Goal: Task Accomplishment & Management: Manage account settings

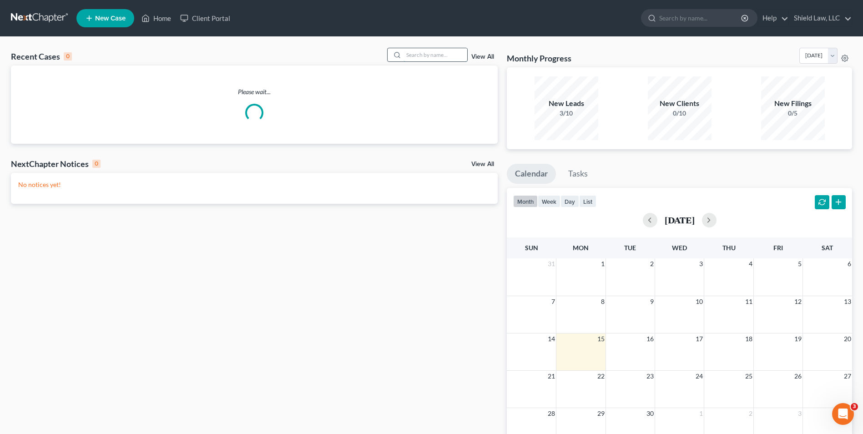
click at [407, 53] on input "search" at bounding box center [436, 54] width 64 height 13
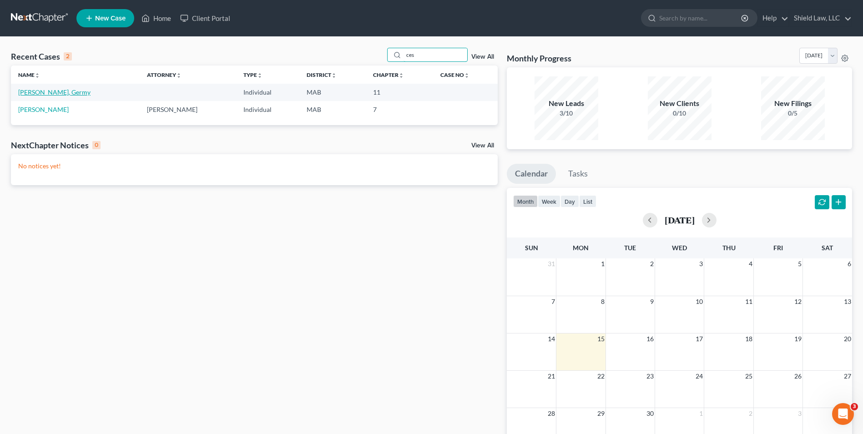
type input "ces"
click at [42, 93] on link "[PERSON_NAME], Germy" at bounding box center [54, 92] width 72 height 8
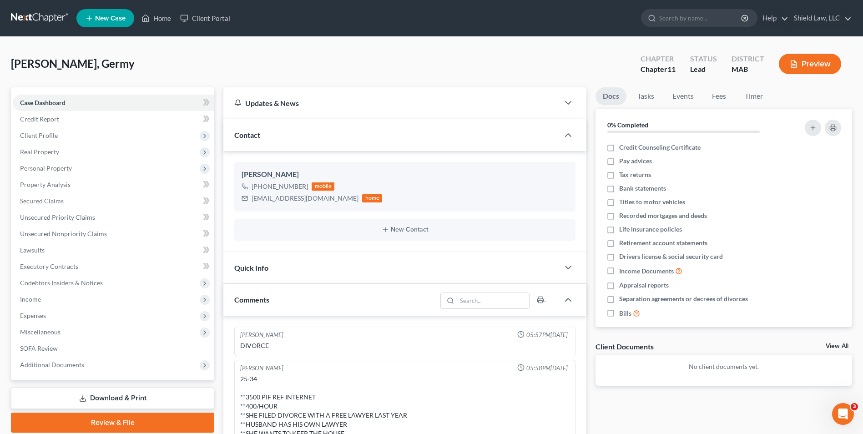
scroll to position [454, 0]
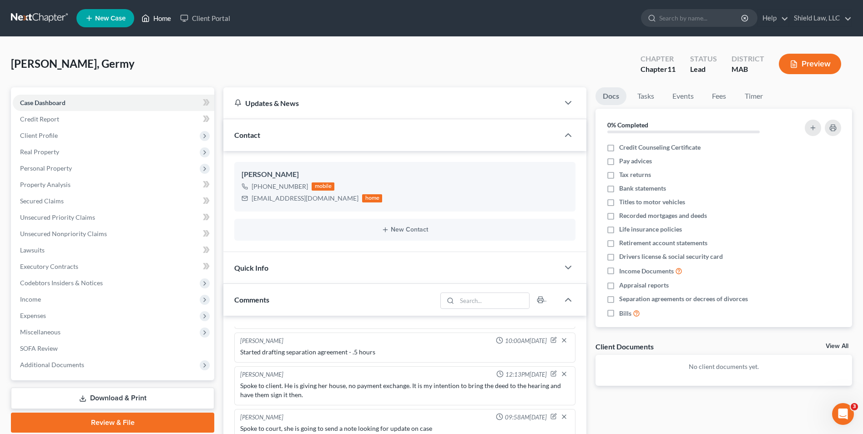
click at [152, 18] on link "Home" at bounding box center [156, 18] width 39 height 16
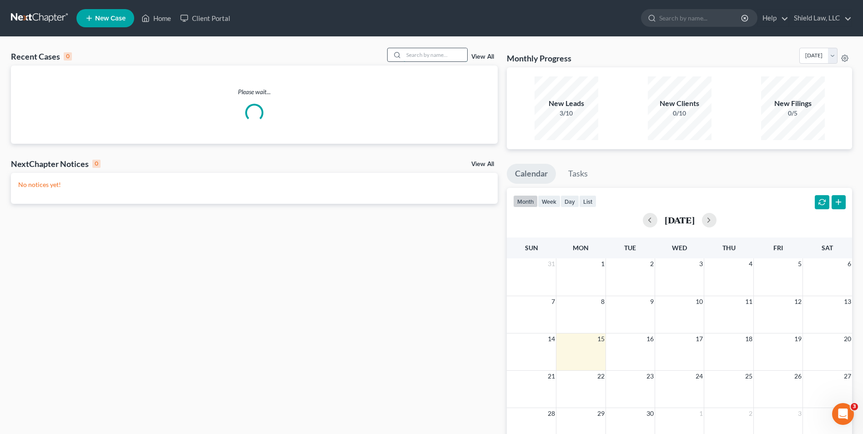
click at [426, 54] on input "search" at bounding box center [436, 54] width 64 height 13
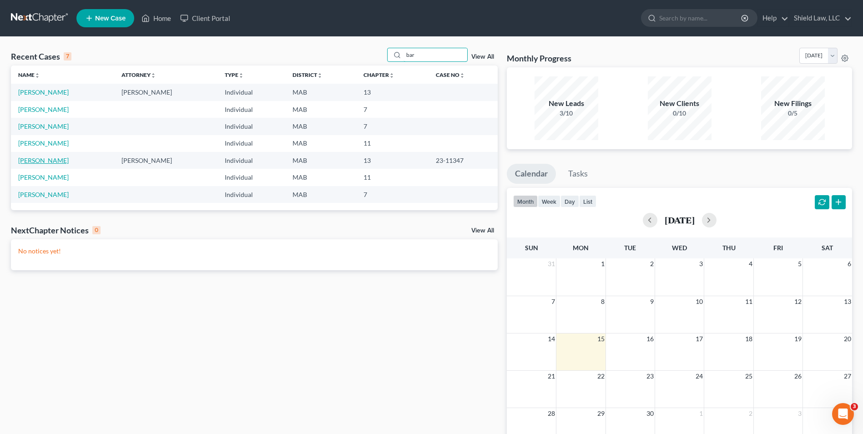
type input "bar"
click at [58, 163] on link "[PERSON_NAME]" at bounding box center [43, 160] width 50 height 8
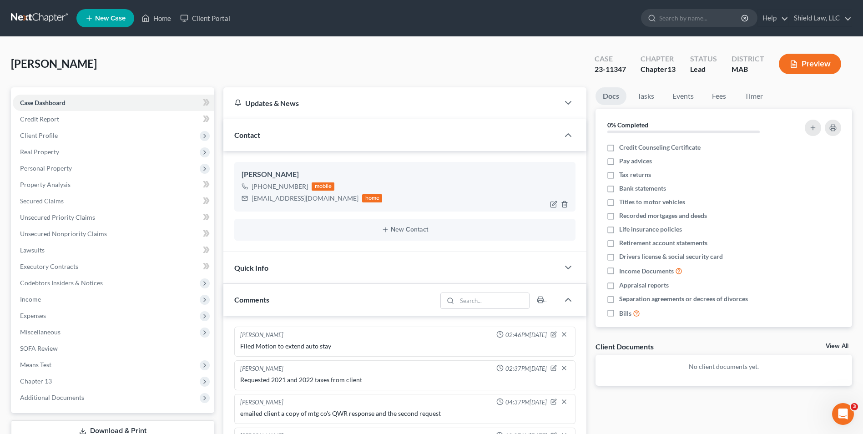
scroll to position [488, 0]
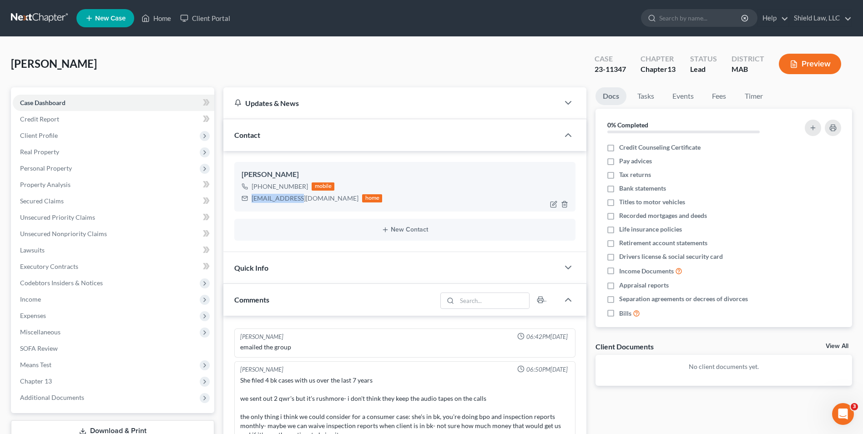
drag, startPoint x: 252, startPoint y: 200, endPoint x: 301, endPoint y: 197, distance: 48.8
click at [301, 197] on div "[EMAIL_ADDRESS][DOMAIN_NAME]" at bounding box center [305, 198] width 107 height 9
copy div "[EMAIL_ADDRESS][DOMAIN_NAME]"
click at [167, 27] on ul "New Case Home Client Portal - No Result - See all results Or Press Enter... Hel…" at bounding box center [464, 18] width 776 height 24
click at [161, 15] on link "Home" at bounding box center [156, 18] width 39 height 16
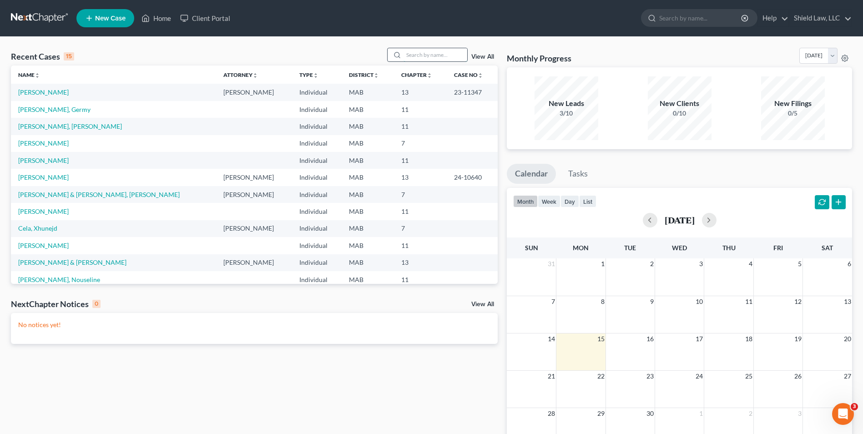
click at [445, 53] on input "search" at bounding box center [436, 54] width 64 height 13
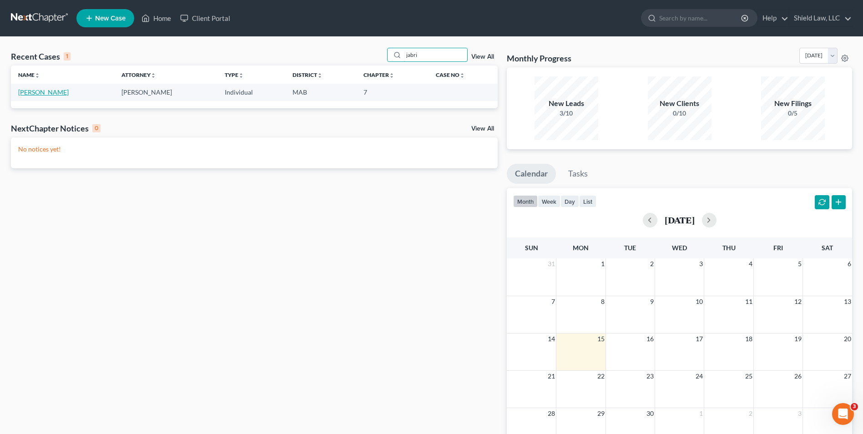
type input "jabri"
click at [45, 92] on link "[PERSON_NAME]" at bounding box center [43, 92] width 50 height 8
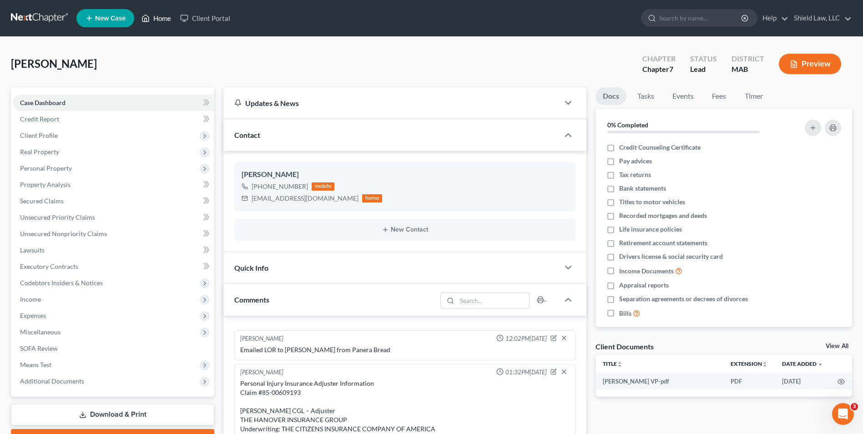
drag, startPoint x: 161, startPoint y: 19, endPoint x: 240, endPoint y: 24, distance: 78.8
click at [161, 19] on link "Home" at bounding box center [156, 18] width 39 height 16
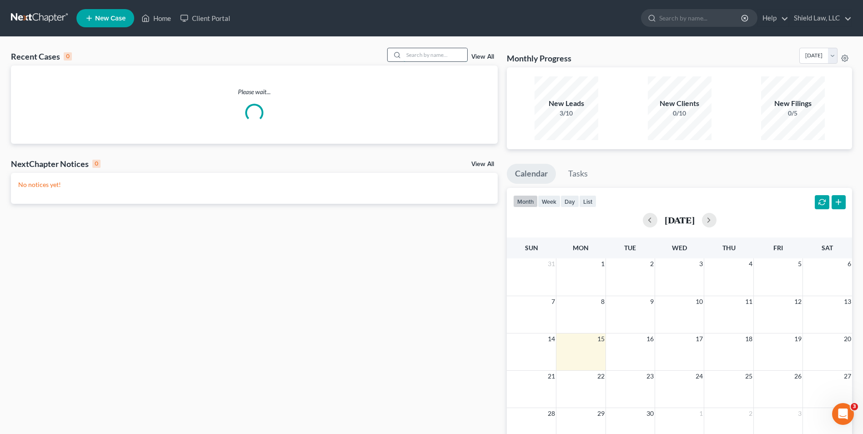
click at [442, 54] on input "search" at bounding box center [436, 54] width 64 height 13
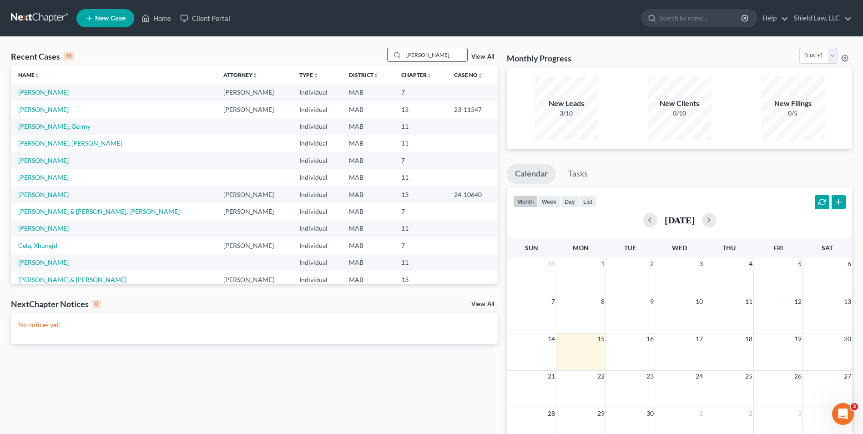
type input "[PERSON_NAME]"
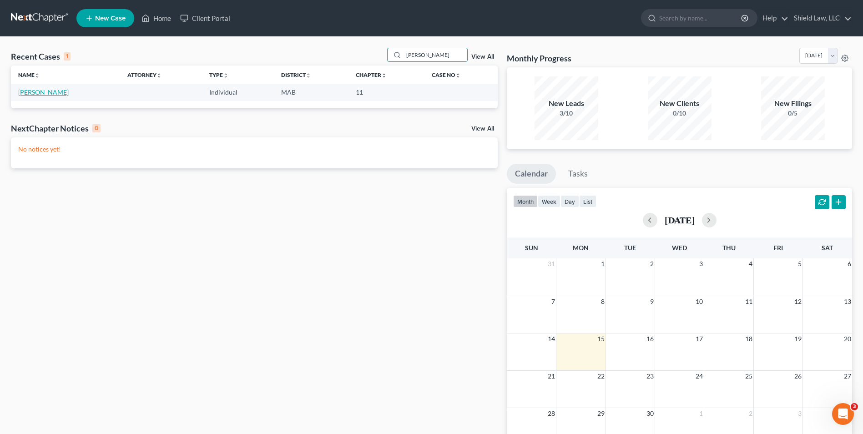
click at [36, 90] on link "[PERSON_NAME]" at bounding box center [43, 92] width 50 height 8
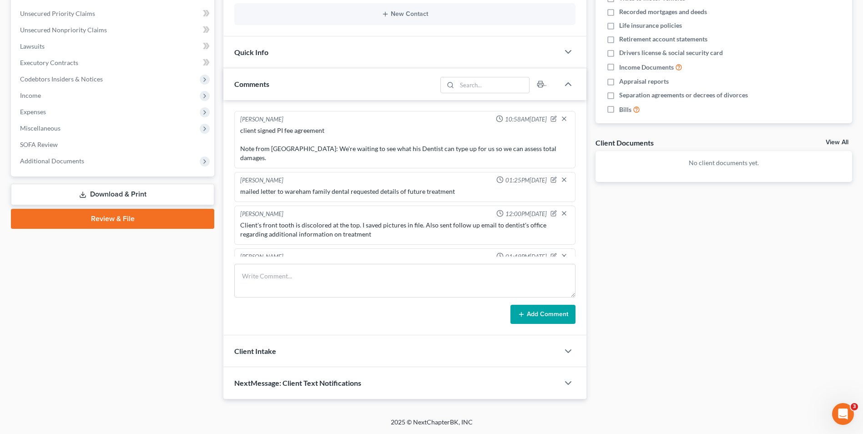
scroll to position [693, 0]
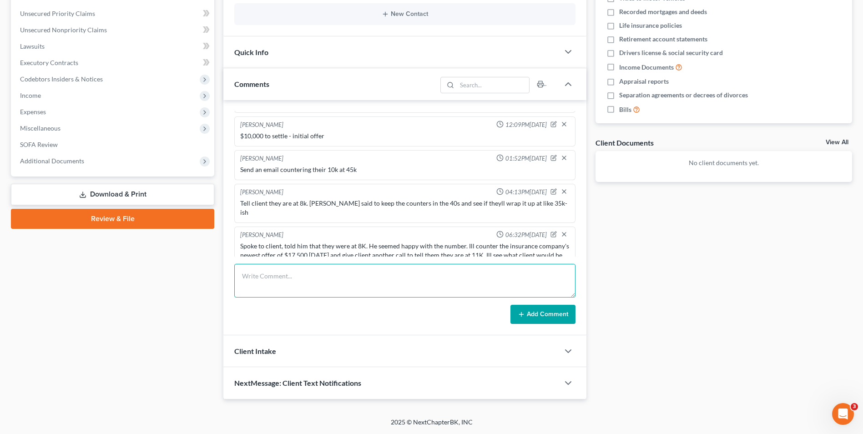
click at [328, 277] on textarea at bounding box center [404, 281] width 341 height 34
type textarea "Countered their $17,500 at $43,500.00"
click at [565, 311] on button "Add Comment" at bounding box center [542, 314] width 65 height 19
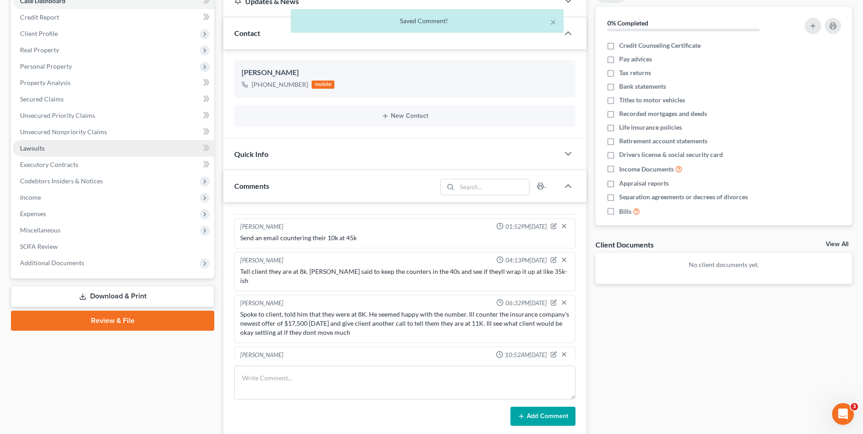
scroll to position [0, 0]
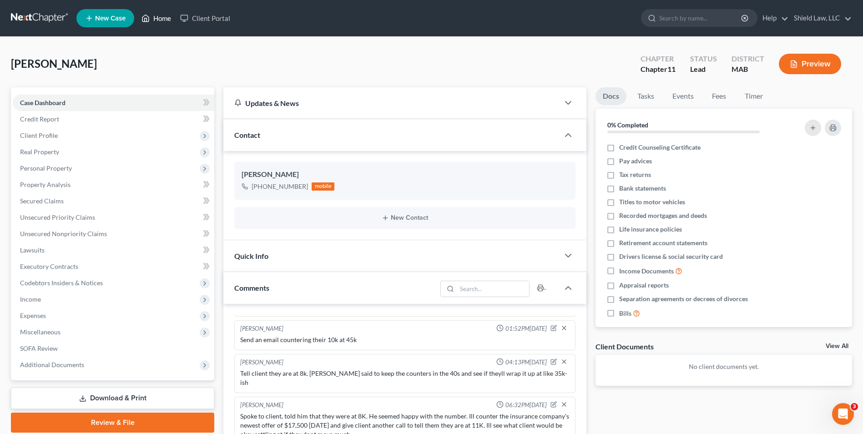
drag, startPoint x: 161, startPoint y: 19, endPoint x: 252, endPoint y: 33, distance: 91.1
click at [161, 19] on link "Home" at bounding box center [156, 18] width 39 height 16
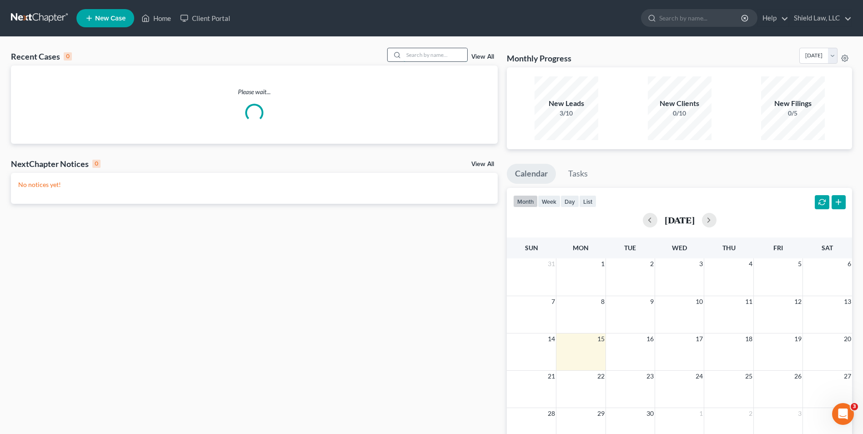
click at [443, 52] on input "search" at bounding box center [436, 54] width 64 height 13
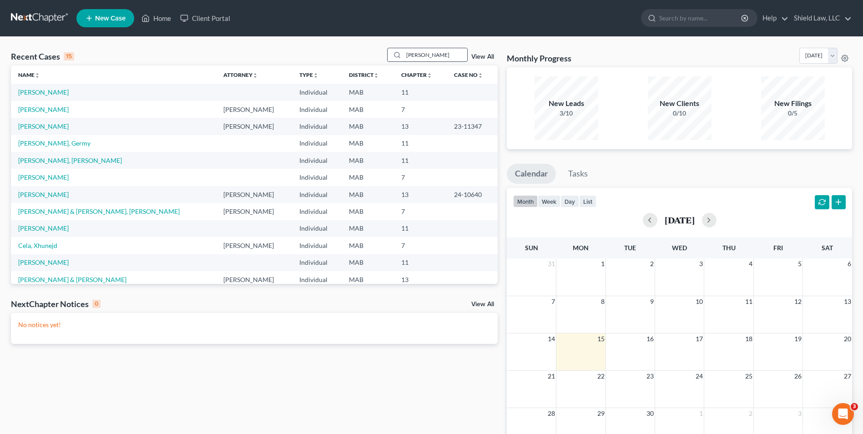
type input "[PERSON_NAME]"
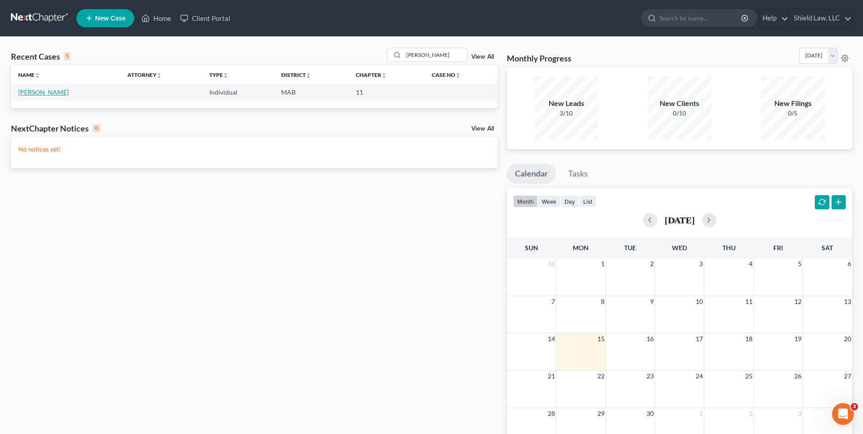
click at [21, 91] on link "[PERSON_NAME]" at bounding box center [43, 92] width 50 height 8
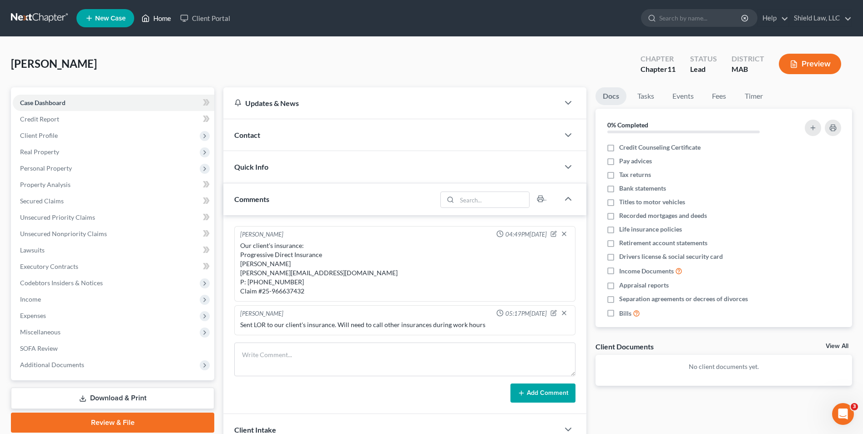
click at [143, 12] on link "Home" at bounding box center [156, 18] width 39 height 16
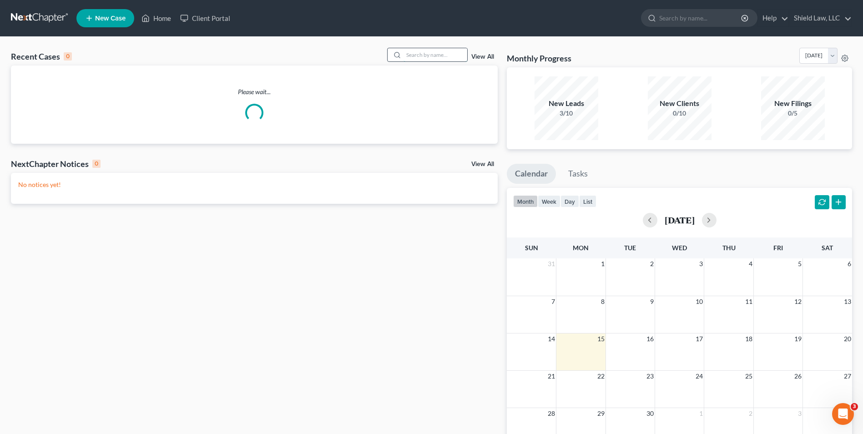
click at [449, 54] on input "search" at bounding box center [436, 54] width 64 height 13
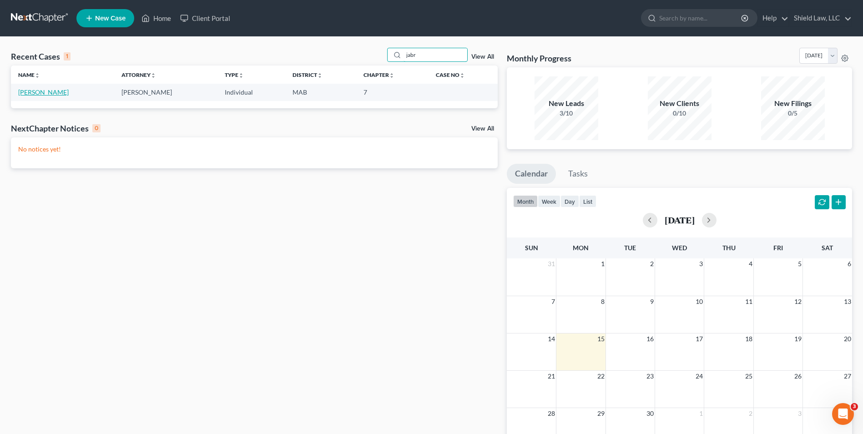
type input "jabr"
click at [30, 91] on link "[PERSON_NAME]" at bounding box center [43, 92] width 50 height 8
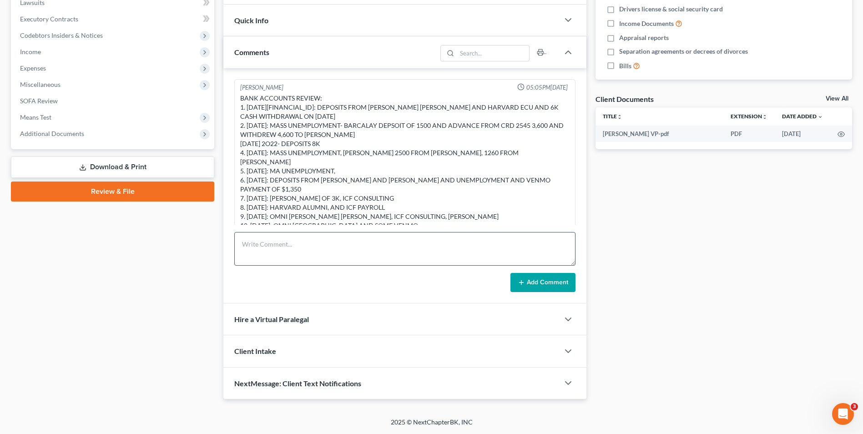
scroll to position [1858, 0]
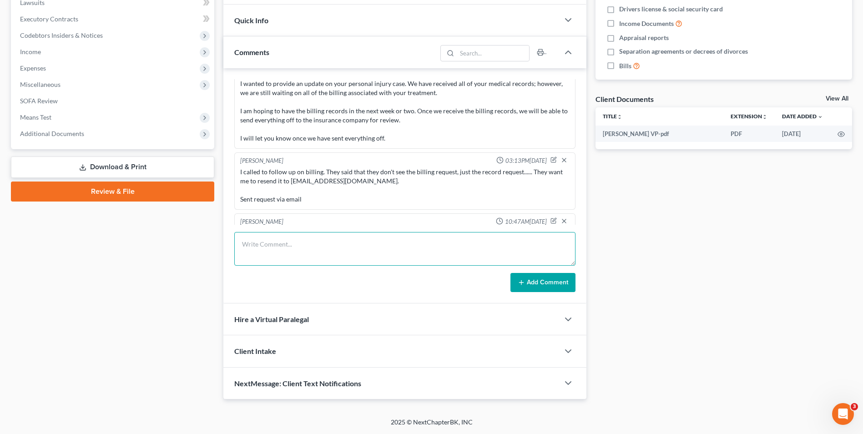
click at [328, 245] on textarea at bounding box center [404, 249] width 341 height 34
paste textarea "Dear [PERSON_NAME]: Thank you for the update, please also send your demand to t…"
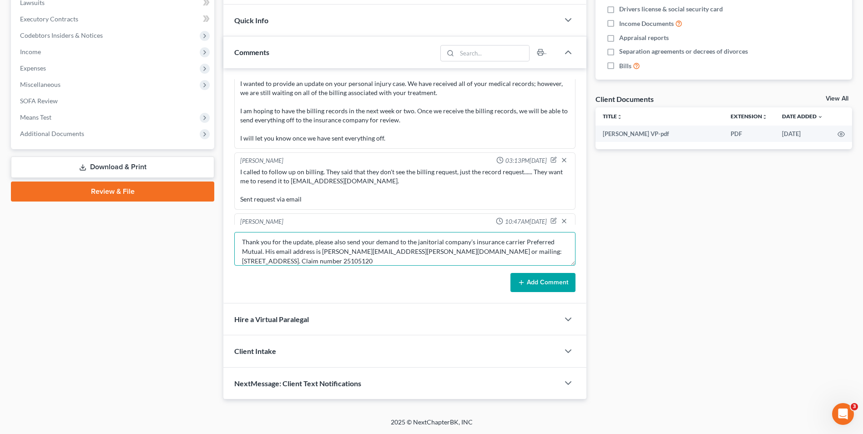
type textarea "email from insurance co: Dear [PERSON_NAME]: Thank you for the update, please a…"
click at [552, 275] on button "Add Comment" at bounding box center [542, 282] width 65 height 19
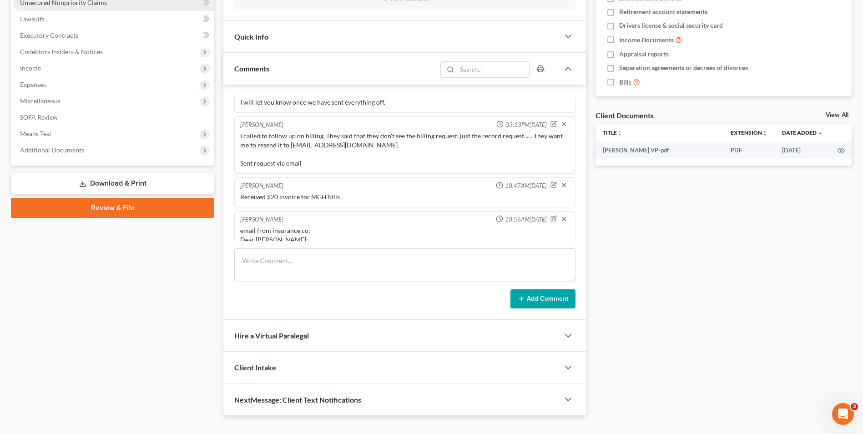
scroll to position [0, 0]
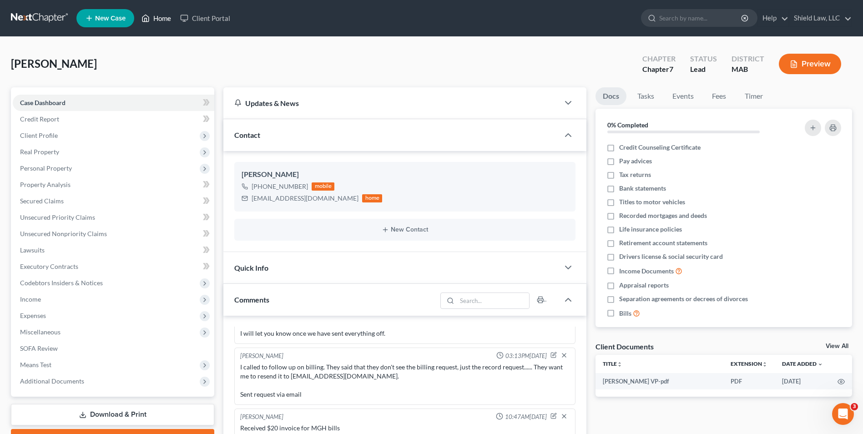
click at [145, 16] on icon at bounding box center [146, 18] width 6 height 7
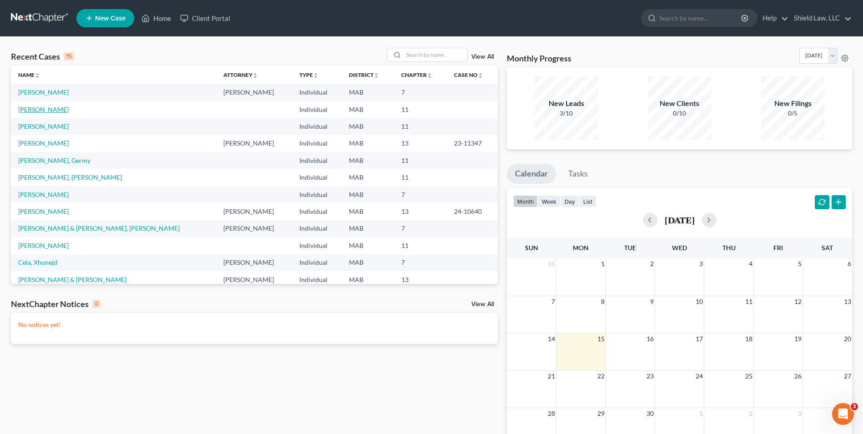
click at [49, 112] on link "[PERSON_NAME]" at bounding box center [43, 110] width 50 height 8
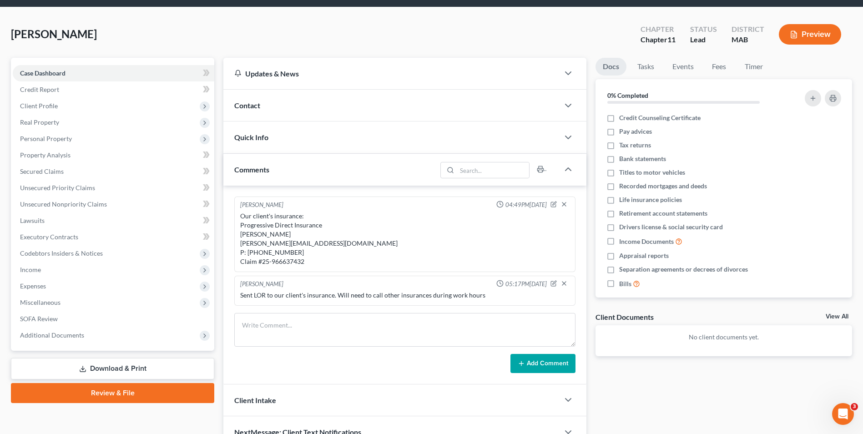
scroll to position [45, 0]
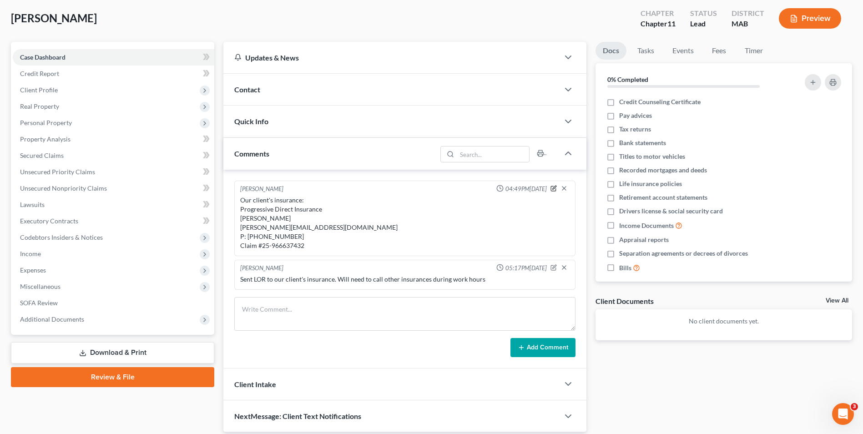
click at [552, 190] on icon "button" at bounding box center [553, 188] width 6 height 6
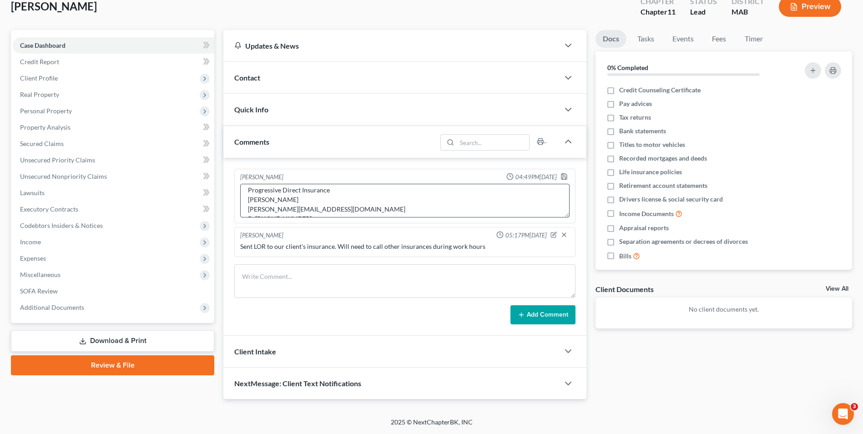
scroll to position [38, 0]
click at [333, 207] on textarea "Our client's insurance: Progressive Direct Insurance [PERSON_NAME] [PERSON_NAME…" at bounding box center [404, 201] width 329 height 34
click at [366, 209] on textarea "Our client's insurance: Progressive Direct Insurance [PERSON_NAME] [PERSON_NAME…" at bounding box center [404, 201] width 329 height 34
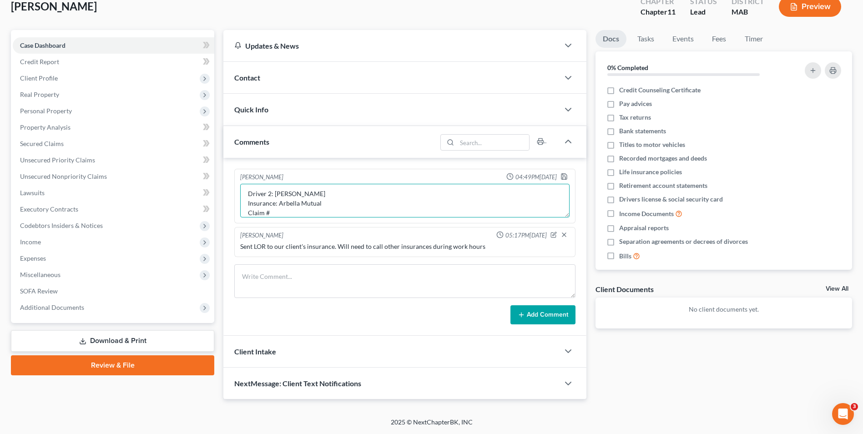
click at [277, 215] on textarea "Our client's insurance: Progressive Direct Insurance [PERSON_NAME] [PERSON_NAME…" at bounding box center [404, 201] width 329 height 34
type textarea "Our client's insurance: Progressive Direct Insurance [PERSON_NAME] [PERSON_NAME…"
click at [565, 177] on icon "button" at bounding box center [563, 176] width 7 height 7
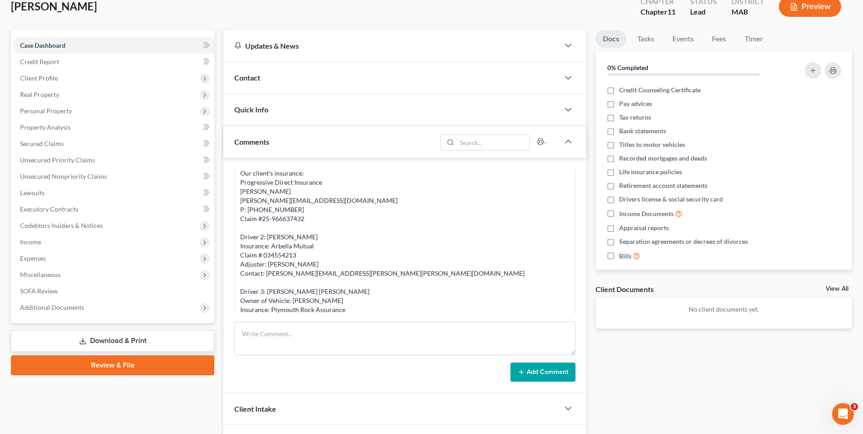
scroll to position [0, 0]
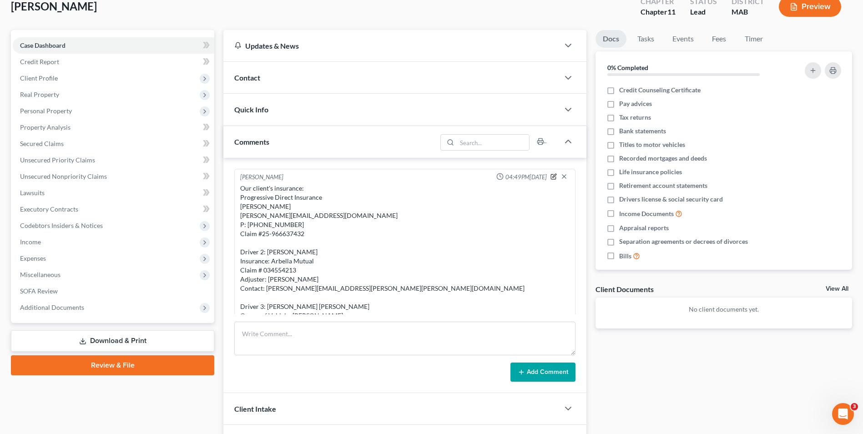
click at [550, 175] on icon "button" at bounding box center [553, 176] width 6 height 6
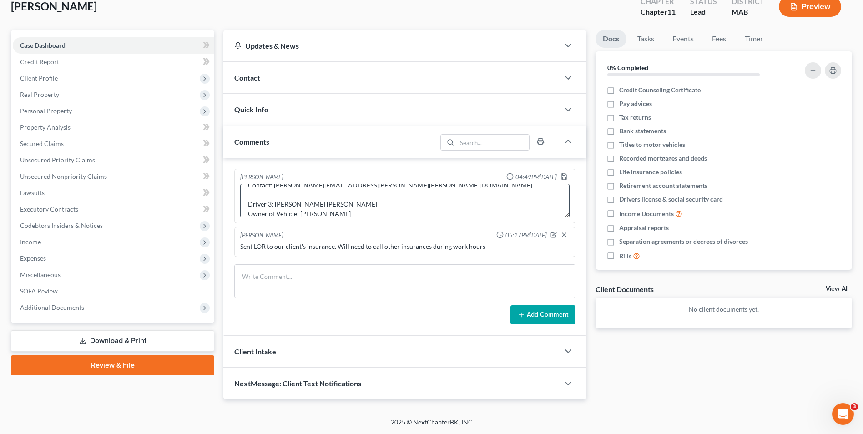
scroll to position [162, 0]
click at [331, 193] on textarea "Our client's insurance: Progressive Direct Insurance [PERSON_NAME] [PERSON_NAME…" at bounding box center [404, 201] width 329 height 34
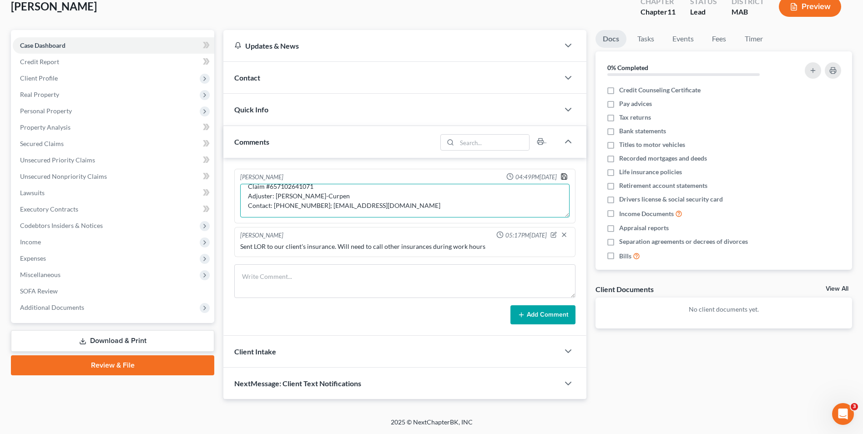
type textarea "Our client's insurance: Progressive Direct Insurance [PERSON_NAME] [PERSON_NAME…"
click at [563, 175] on polyline "button" at bounding box center [564, 174] width 2 height 1
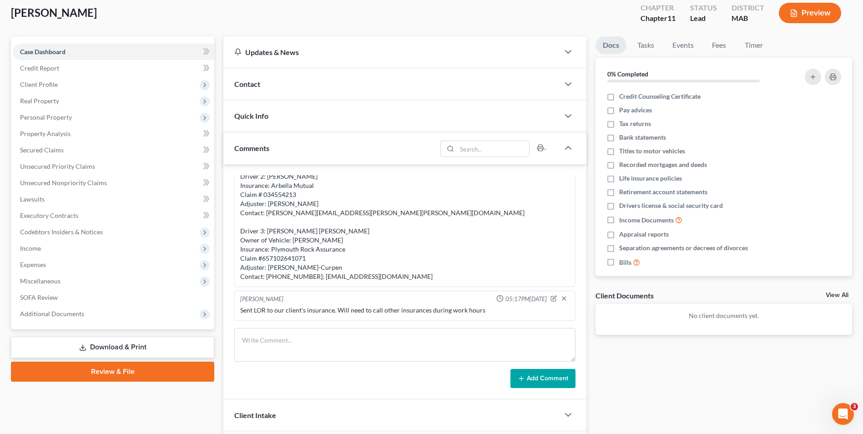
scroll to position [91, 0]
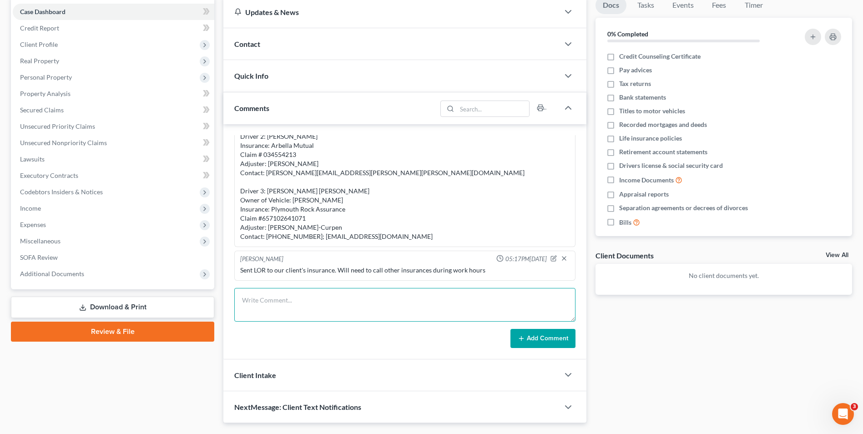
click at [290, 313] on textarea at bounding box center [404, 305] width 341 height 34
type textarea "Emailed LORs to other 2 insurance companies"
click at [511, 337] on button "Add Comment" at bounding box center [542, 338] width 65 height 19
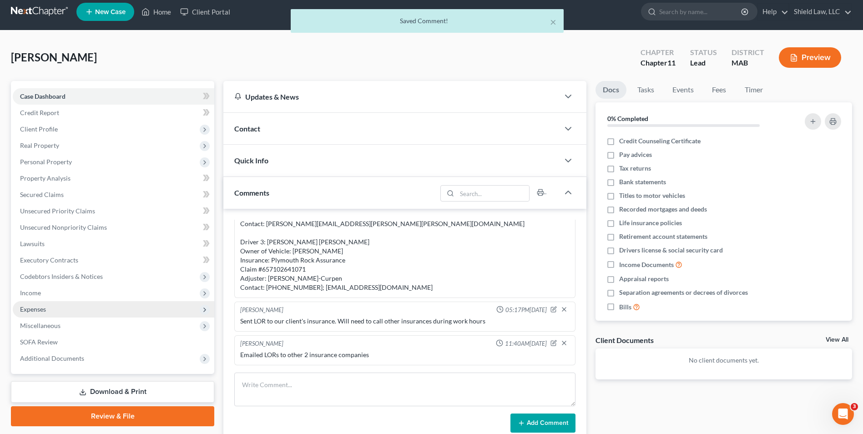
scroll to position [0, 0]
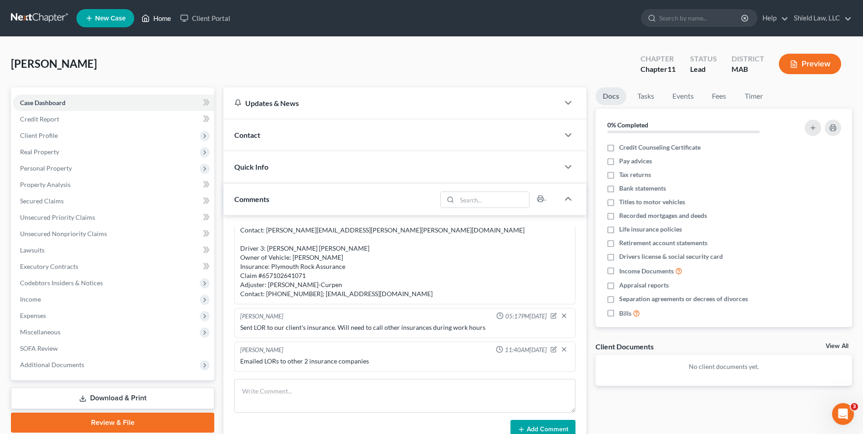
click at [160, 17] on link "Home" at bounding box center [156, 18] width 39 height 16
